Goal: Check status: Verify the current state of an ongoing process or item

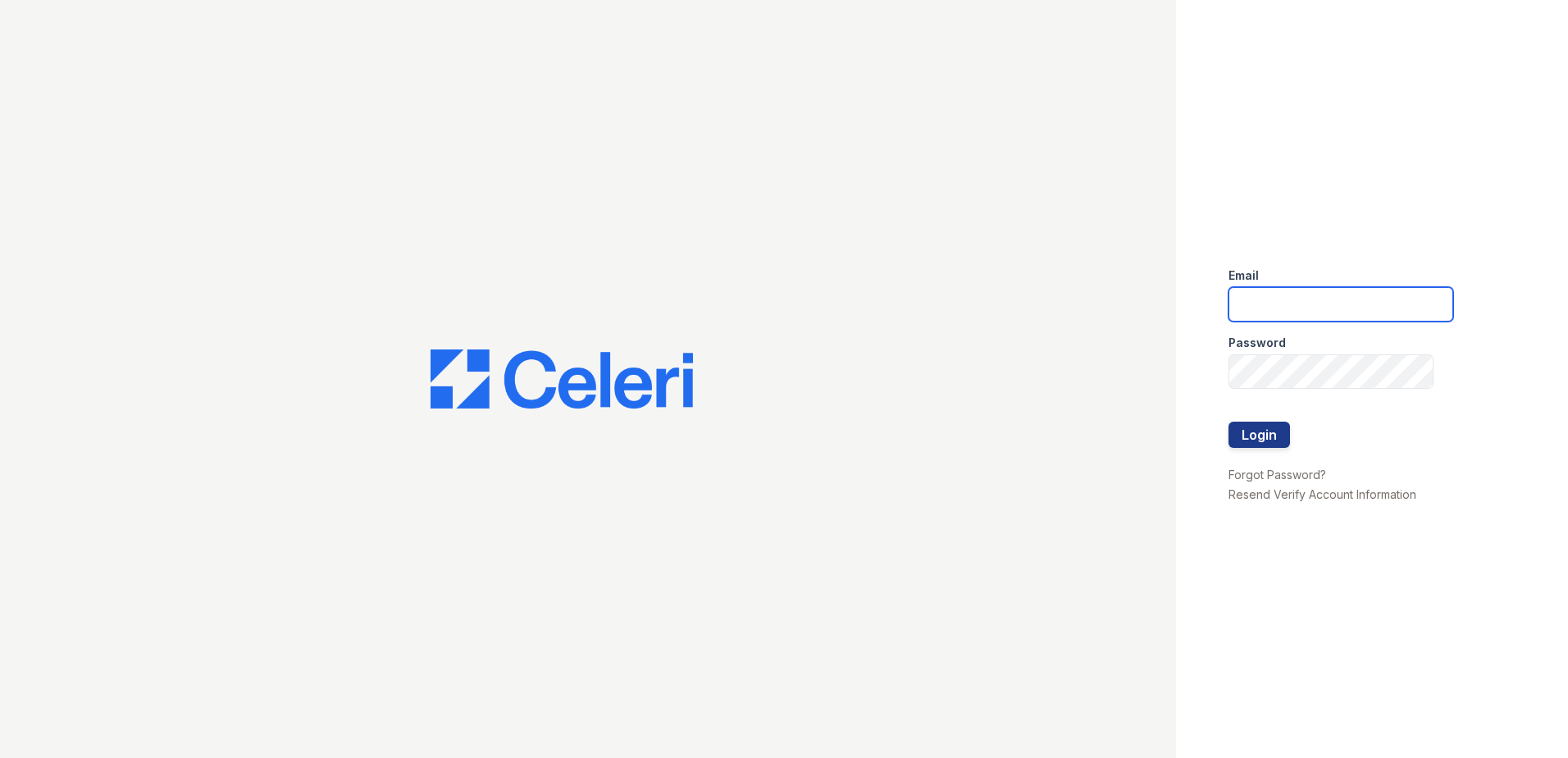
click at [1302, 306] on input "email" at bounding box center [1340, 304] width 224 height 35
type input "lawilliams@trinity-pm.com"
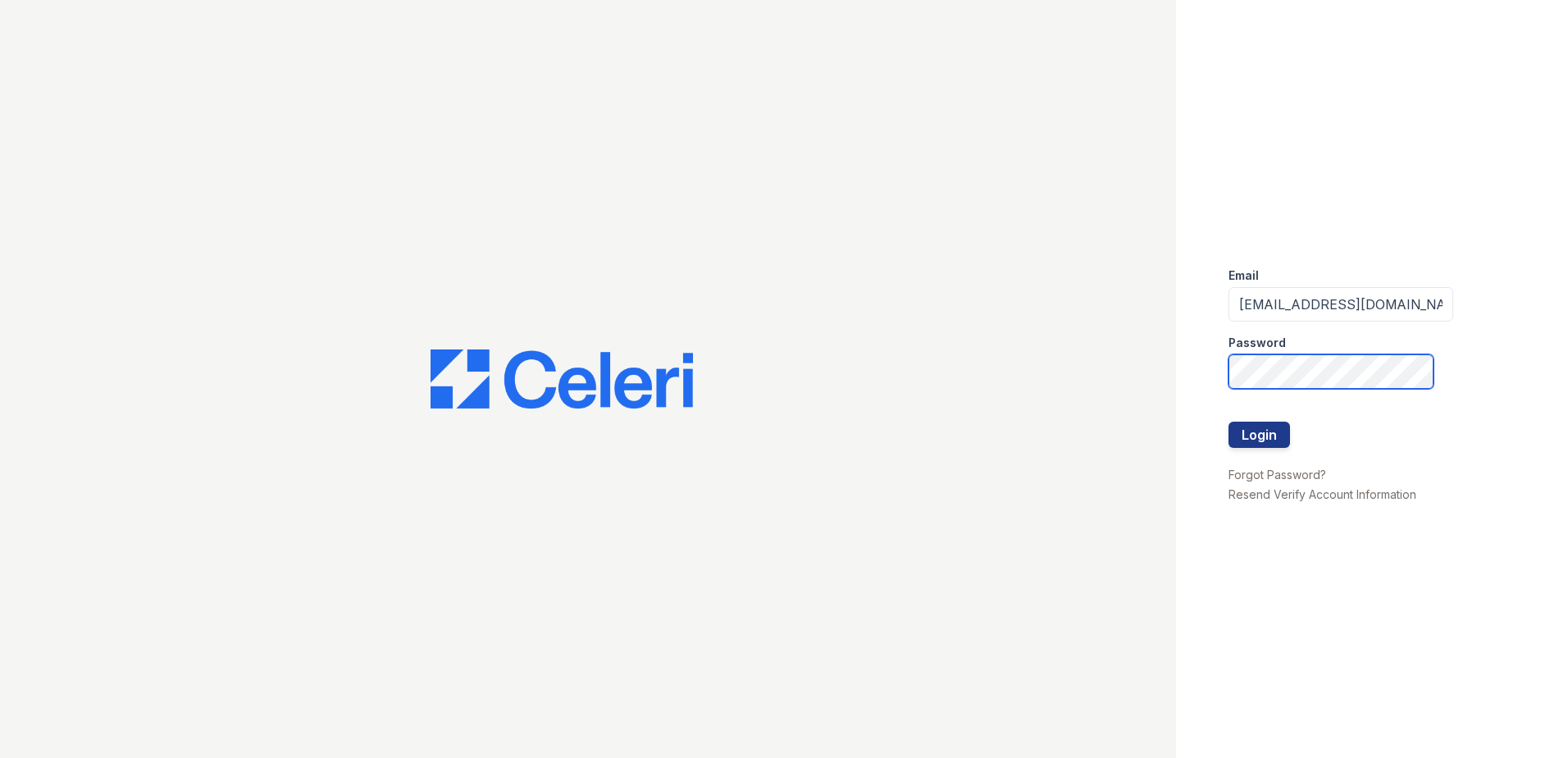
click at [1228, 422] on button "Login" at bounding box center [1259, 434] width 62 height 26
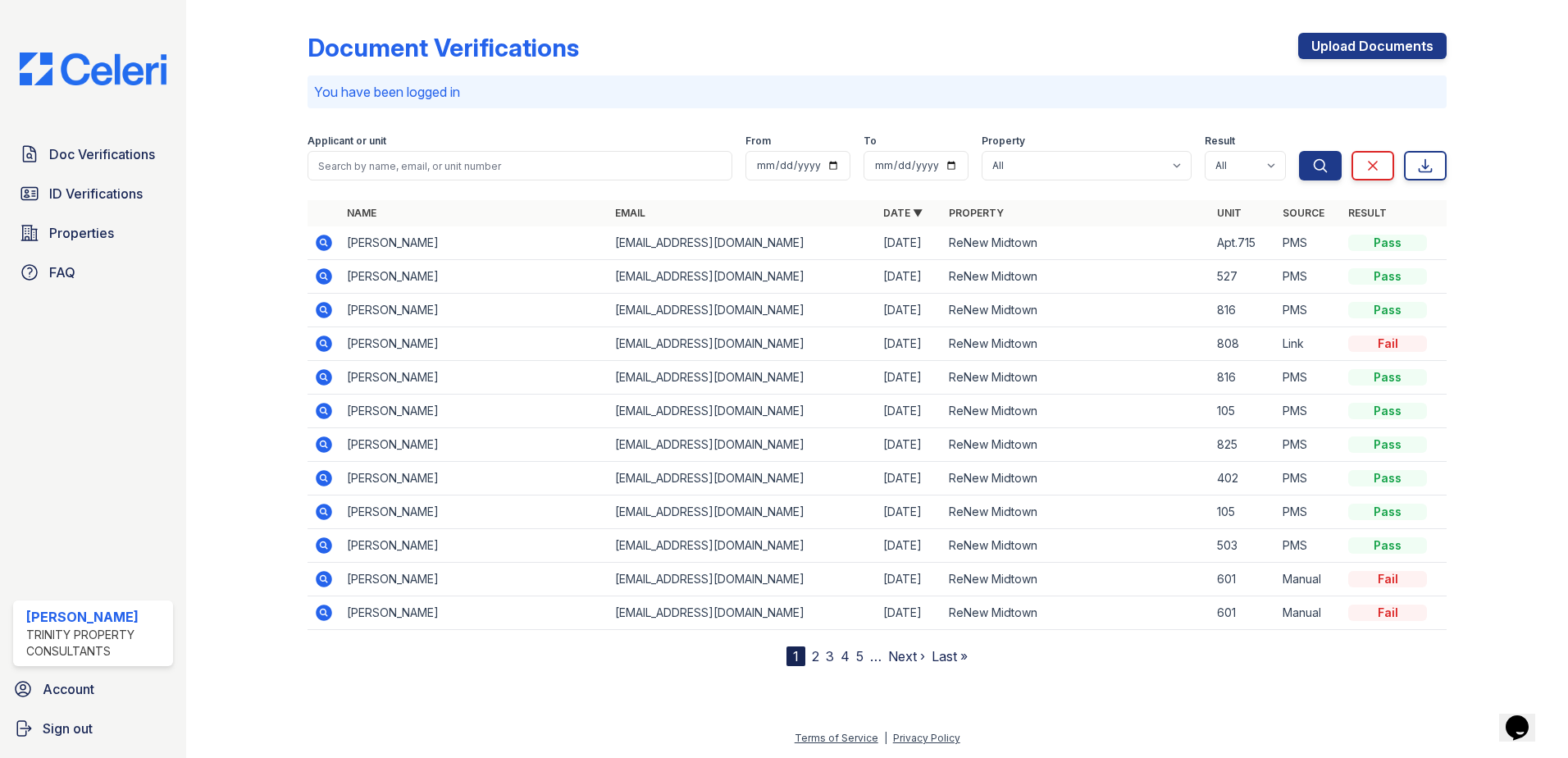
click at [544, 683] on div "Document Verifications Upload Documents You have been logged in Filter Applican…" at bounding box center [877, 346] width 1329 height 693
click at [91, 152] on span "Doc Verifications" at bounding box center [102, 153] width 106 height 19
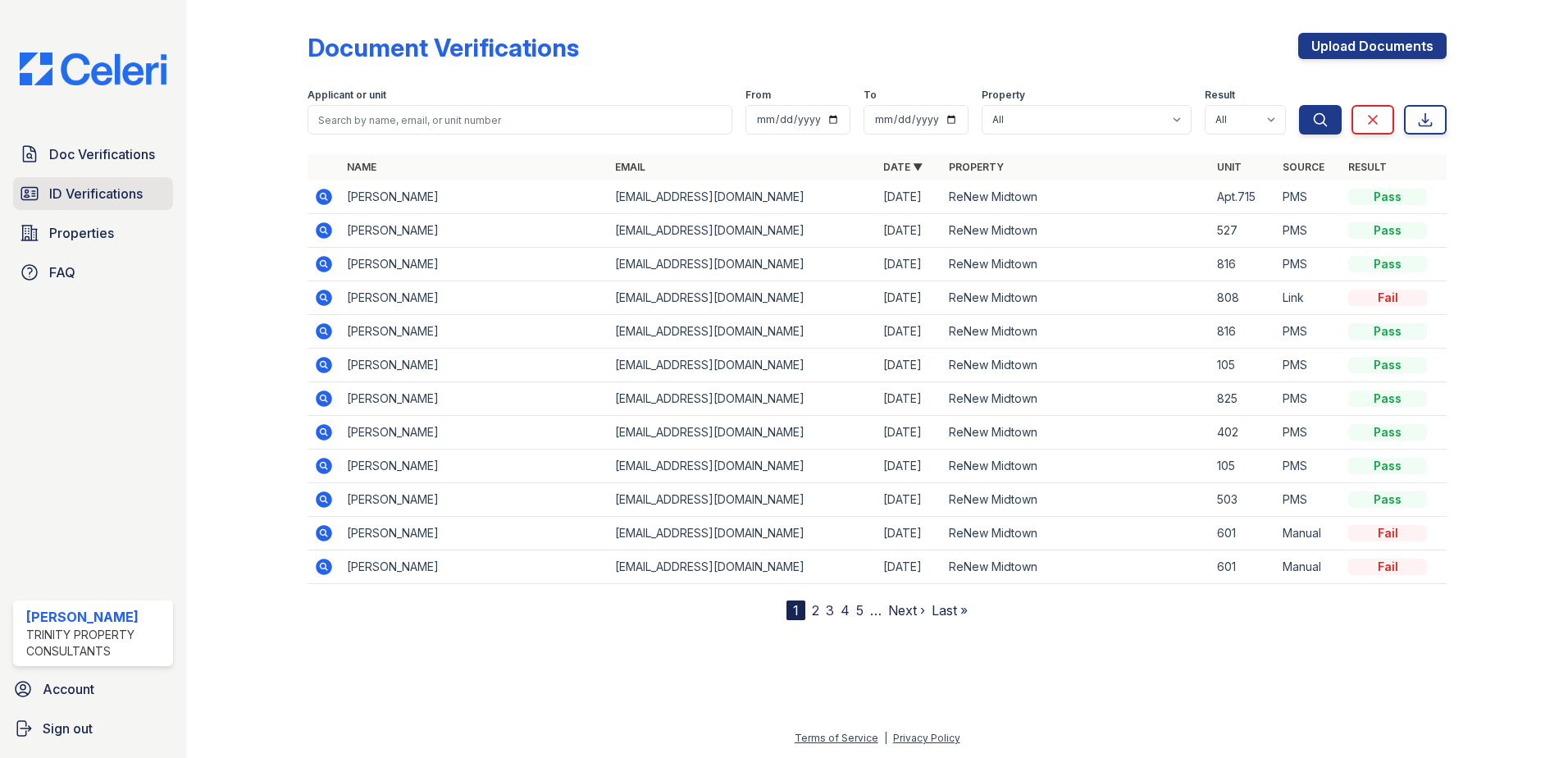
click at [110, 196] on span "ID Verifications" at bounding box center [96, 193] width 93 height 19
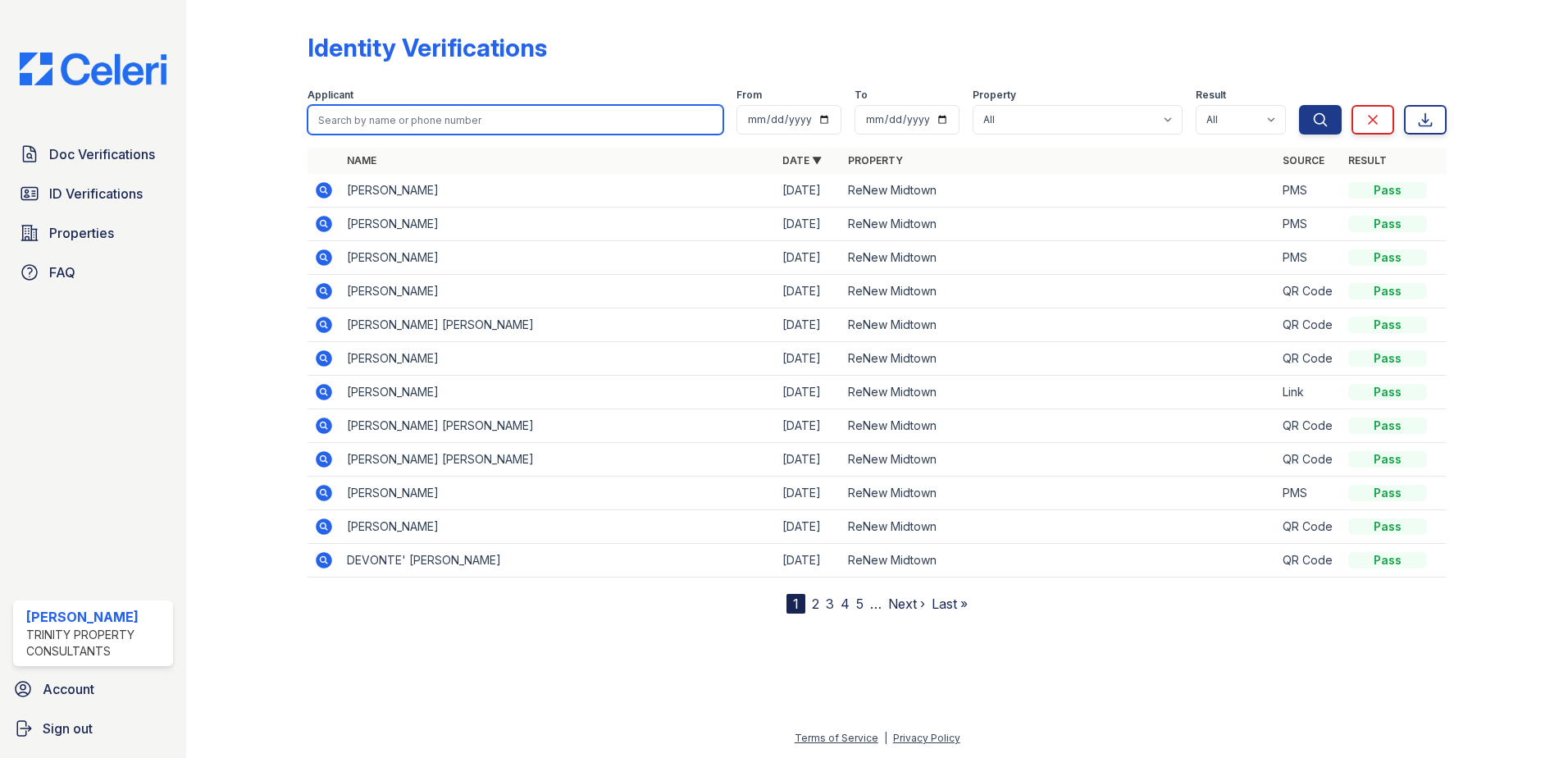
click at [396, 117] on input "search" at bounding box center [515, 119] width 416 height 30
type input "[PERSON_NAME]"
click at [1299, 105] on button "Search" at bounding box center [1320, 119] width 42 height 30
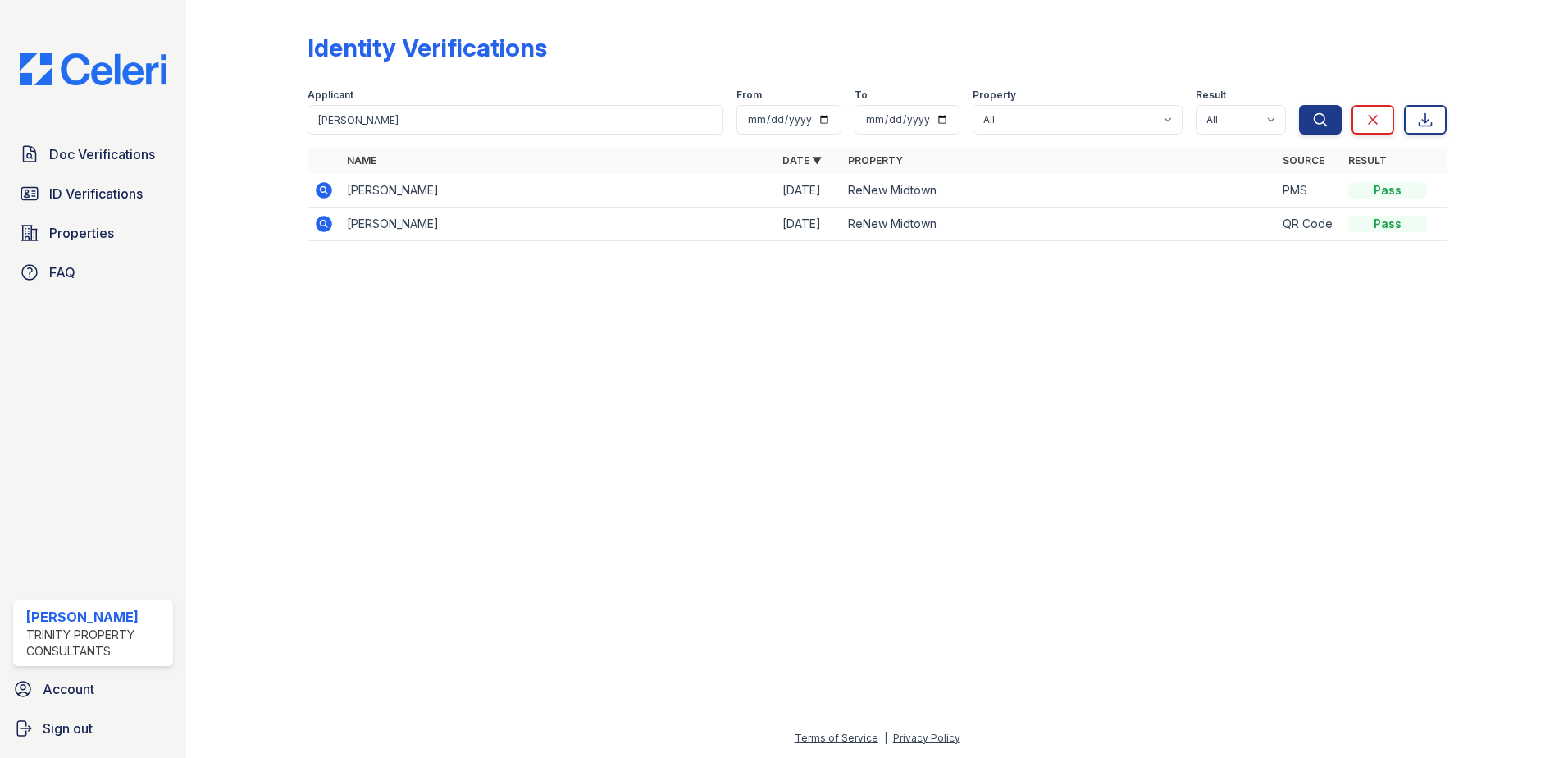
click at [329, 187] on icon at bounding box center [323, 190] width 16 height 16
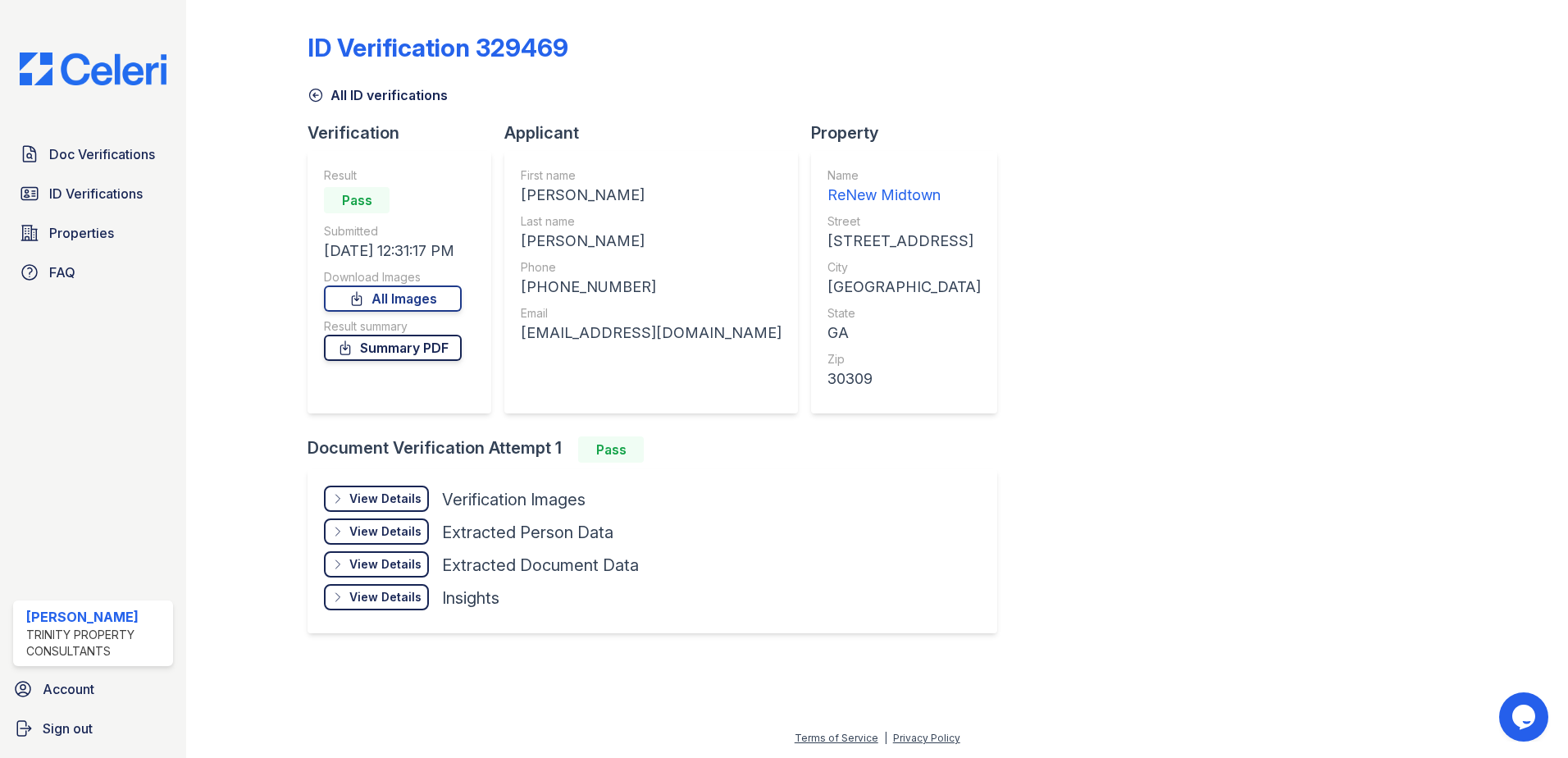
click at [378, 342] on link "Summary PDF" at bounding box center [393, 347] width 138 height 26
click at [419, 302] on link "All Images" at bounding box center [393, 298] width 138 height 26
